Goal: Navigation & Orientation: Understand site structure

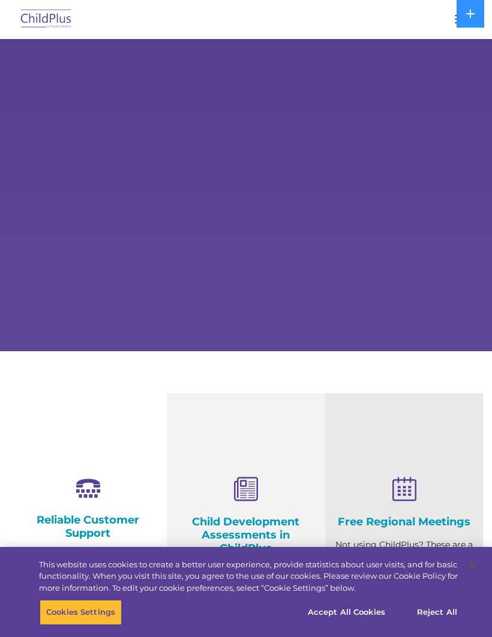
select select "MEDIUM"
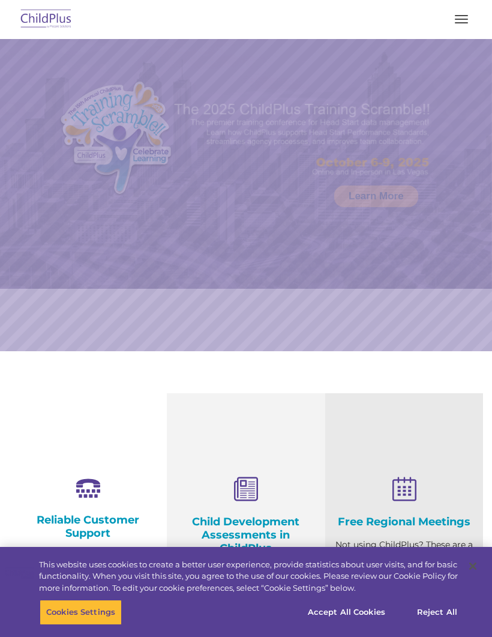
select select "MEDIUM"
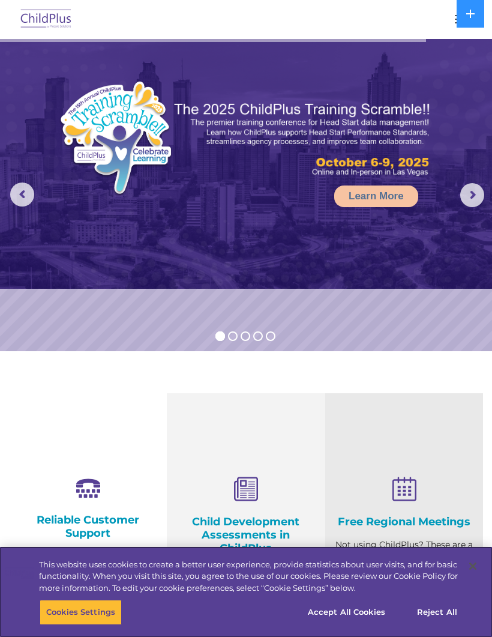
click at [373, 616] on button "Accept All Cookies" at bounding box center [346, 612] width 91 height 25
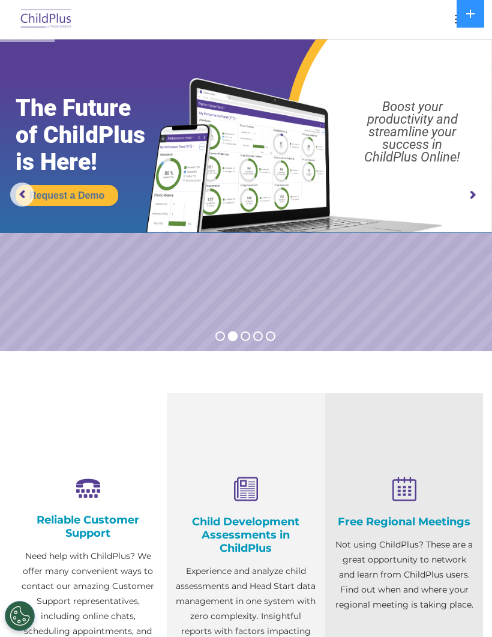
click at [38, 19] on img at bounding box center [46, 19] width 56 height 28
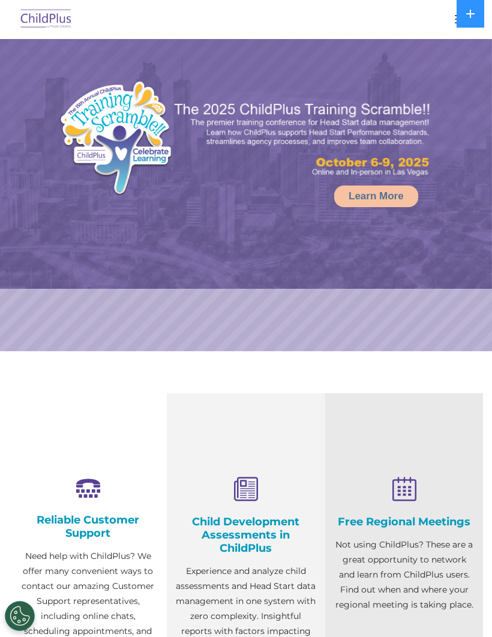
select select "MEDIUM"
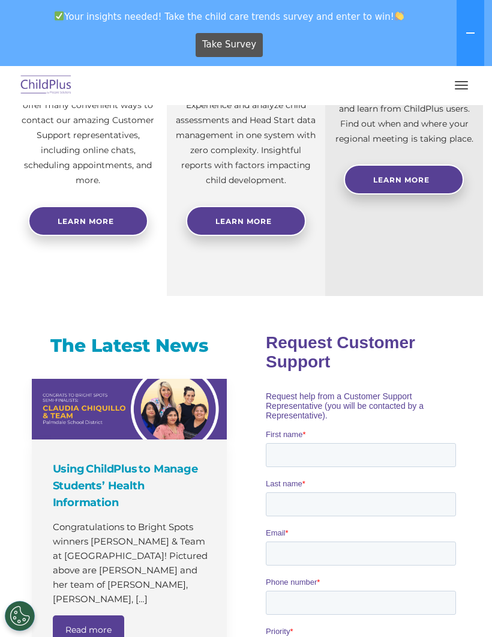
scroll to position [528, 0]
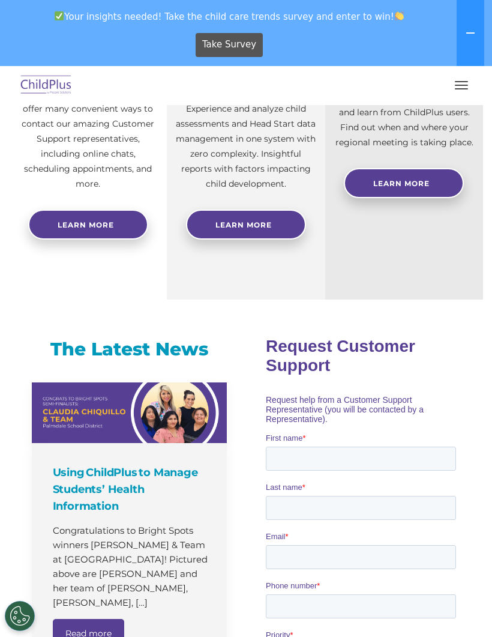
click at [41, 79] on img at bounding box center [46, 85] width 56 height 28
click at [465, 86] on button "button" at bounding box center [461, 85] width 25 height 19
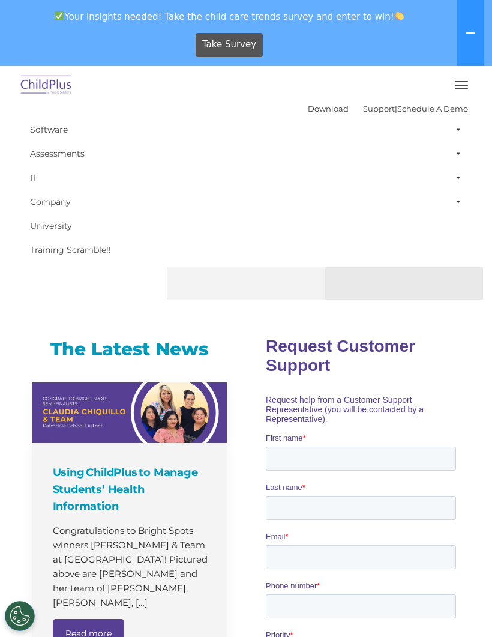
click at [458, 94] on button "button" at bounding box center [461, 85] width 25 height 19
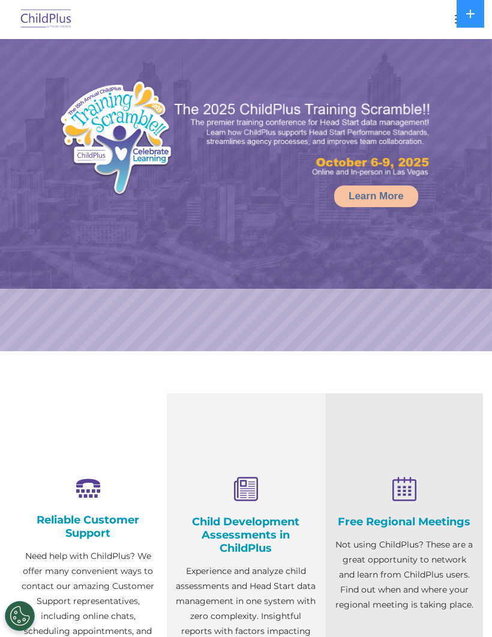
select select "MEDIUM"
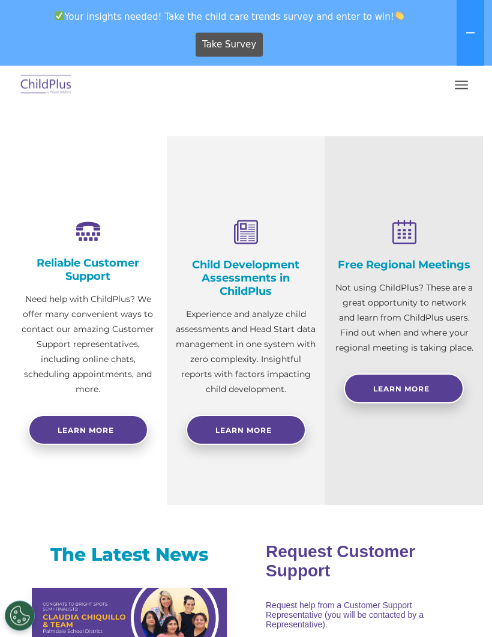
scroll to position [271, 0]
